Goal: Information Seeking & Learning: Learn about a topic

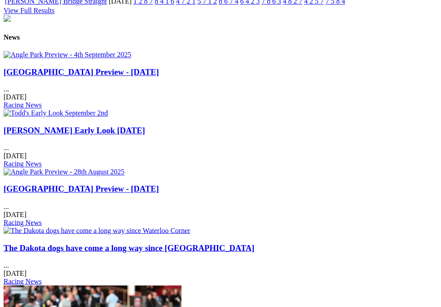
scroll to position [1121, 0]
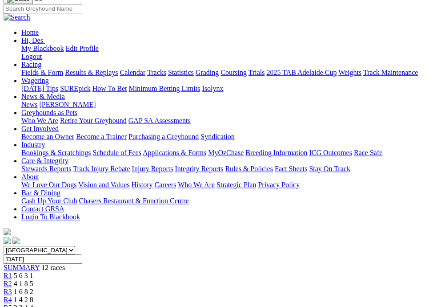
scroll to position [85, 0]
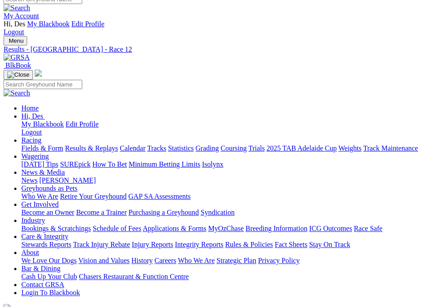
scroll to position [0, 0]
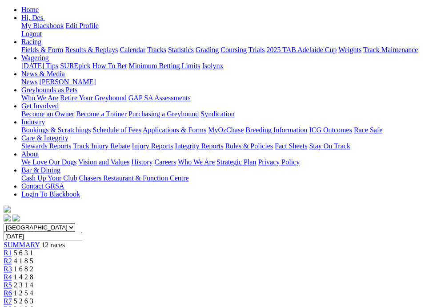
scroll to position [94, 0]
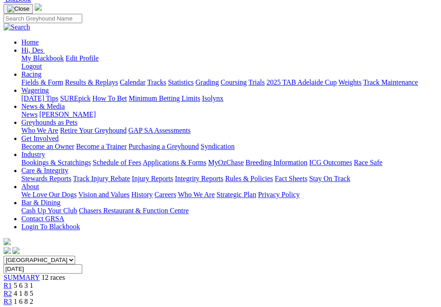
scroll to position [40, 0]
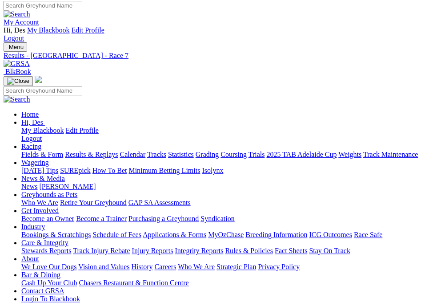
scroll to position [5, 0]
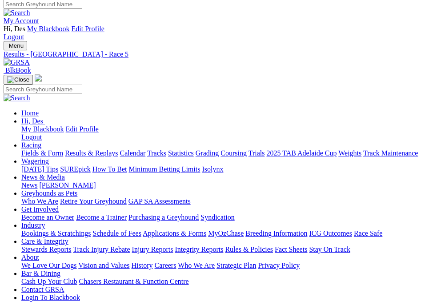
scroll to position [6, 0]
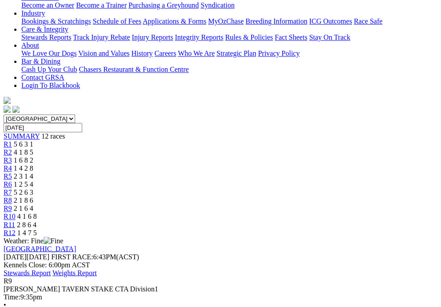
scroll to position [218, 0]
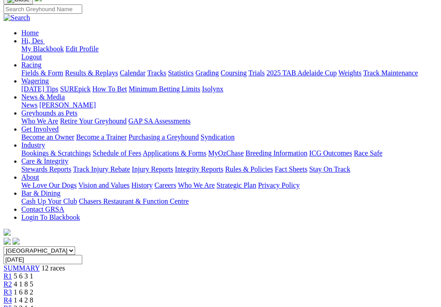
scroll to position [80, 0]
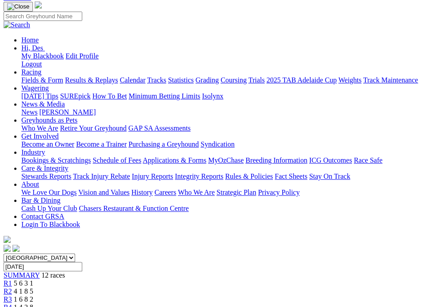
scroll to position [0, 0]
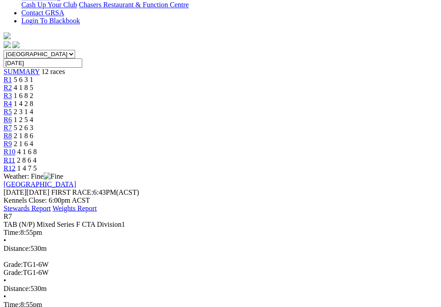
scroll to position [282, 0]
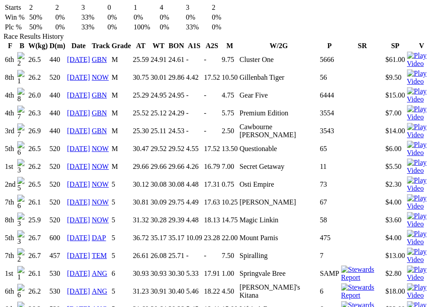
scroll to position [653, 0]
